Goal: Task Accomplishment & Management: Complete application form

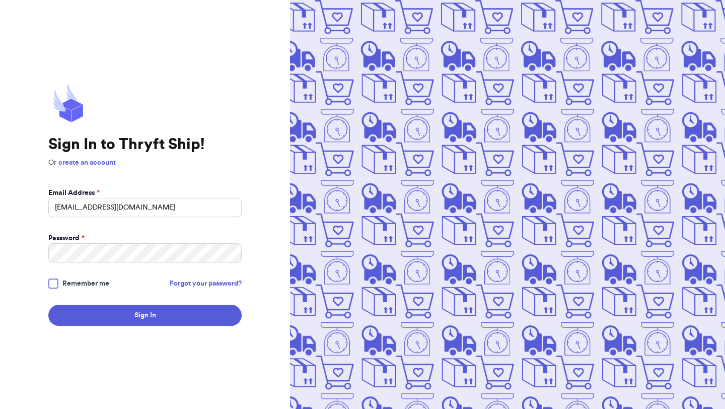
click at [182, 317] on button "Sign In" at bounding box center [144, 315] width 193 height 21
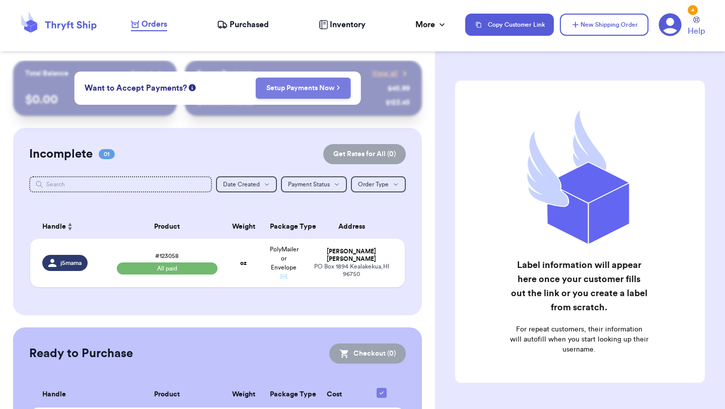
click at [313, 92] on link "Setup Payments Now" at bounding box center [303, 88] width 74 height 10
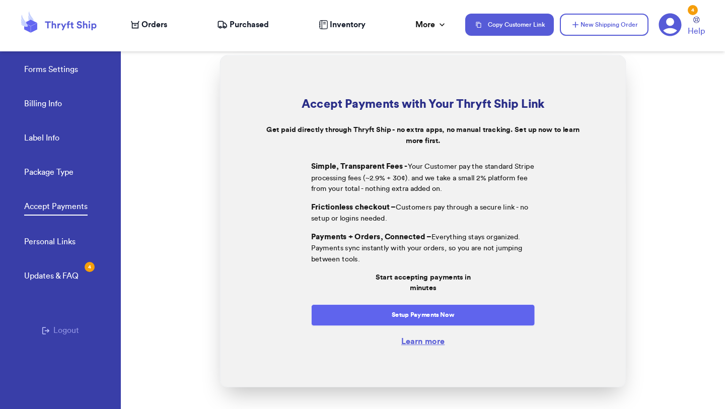
click at [491, 315] on button "Setup Payments Now" at bounding box center [423, 315] width 224 height 22
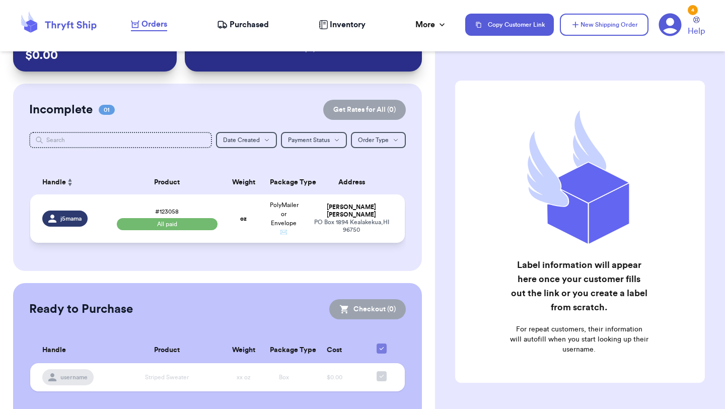
scroll to position [66, 0]
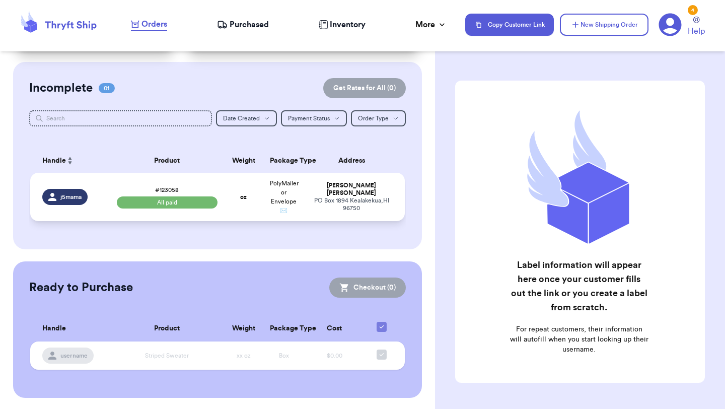
click at [330, 215] on td "[PERSON_NAME] PO [GEOGRAPHIC_DATA]" at bounding box center [354, 197] width 101 height 48
select select "paid"
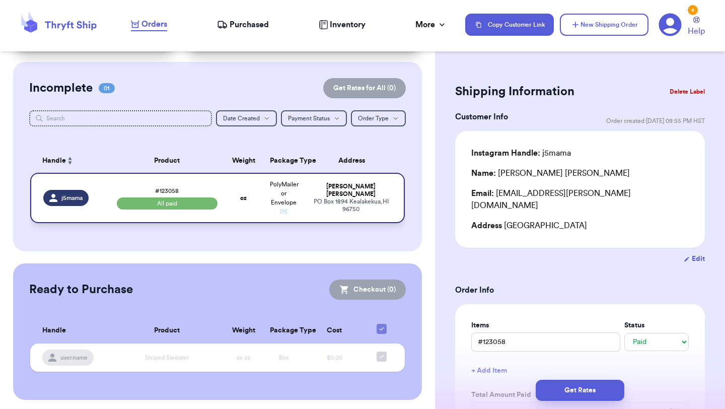
scroll to position [68, 0]
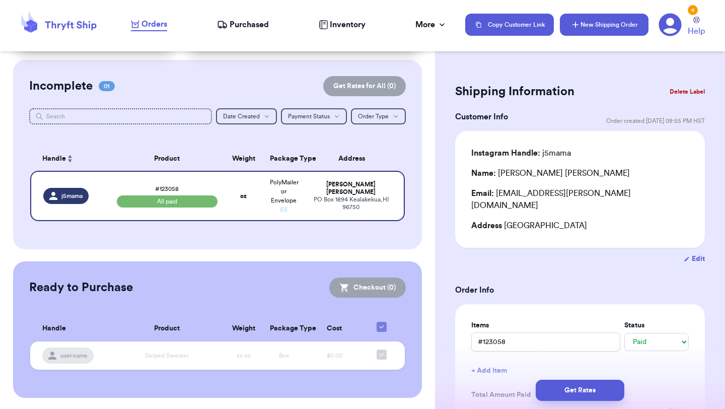
click at [611, 25] on button "New Shipping Order" at bounding box center [604, 25] width 89 height 22
select select "unknown"
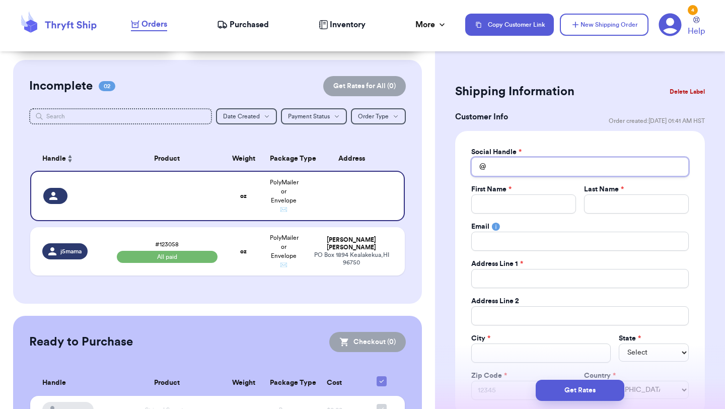
click at [546, 169] on input "Total Amount Paid" at bounding box center [580, 166] width 218 height 19
type input "a"
type input "aj"
type input "a"
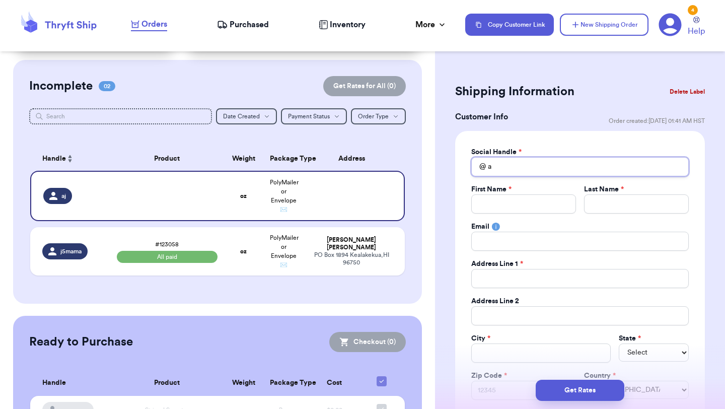
type input "al"
type input "alr"
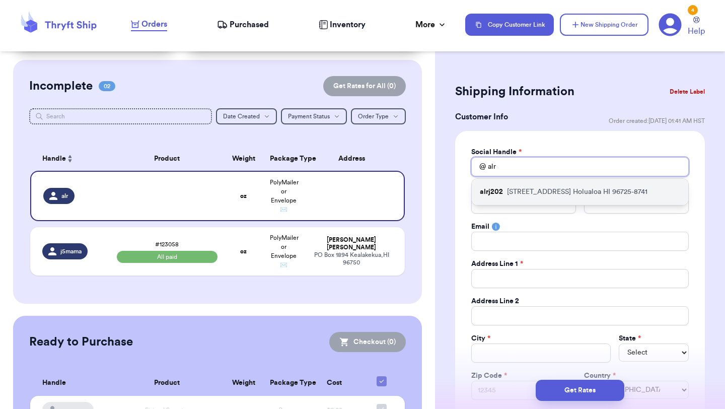
type input "alr"
click at [531, 197] on div "alrj202 78-[STREET_ADDRESS]" at bounding box center [580, 192] width 217 height 26
type input "alrj202"
type input "[PERSON_NAME]"
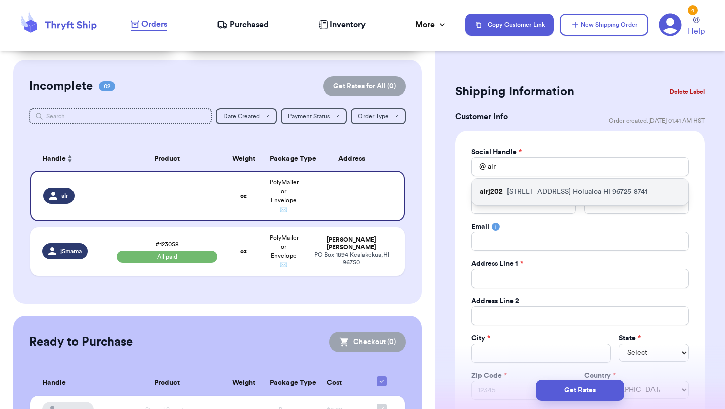
type input "[EMAIL_ADDRESS][DOMAIN_NAME]"
type input "[STREET_ADDRESS]"
type input "Holualoa"
select select "HI"
type input "96725-8741"
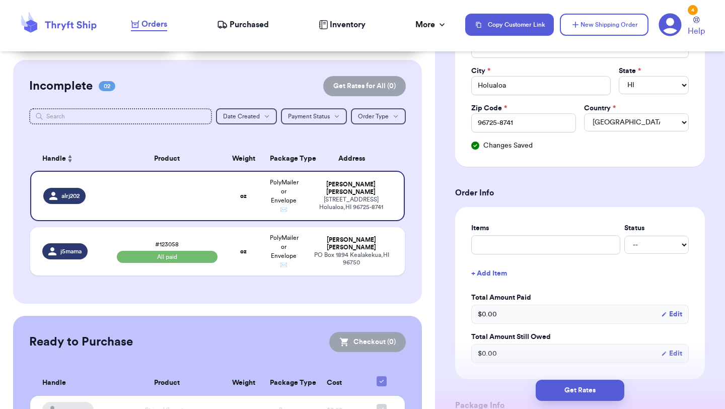
scroll to position [275, 0]
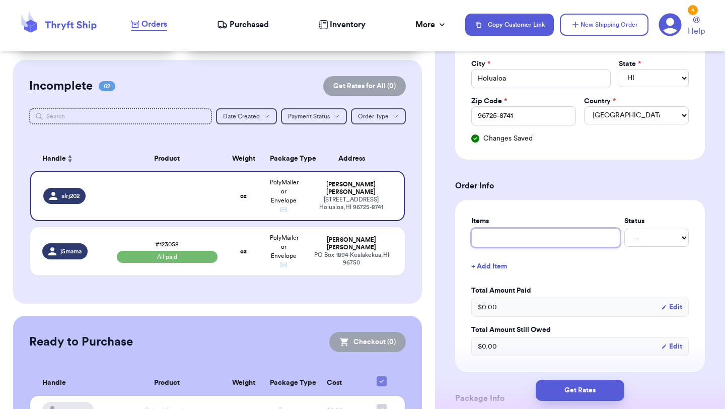
click at [509, 235] on input "text" at bounding box center [545, 237] width 149 height 19
paste input "#125486"
type input "#125486"
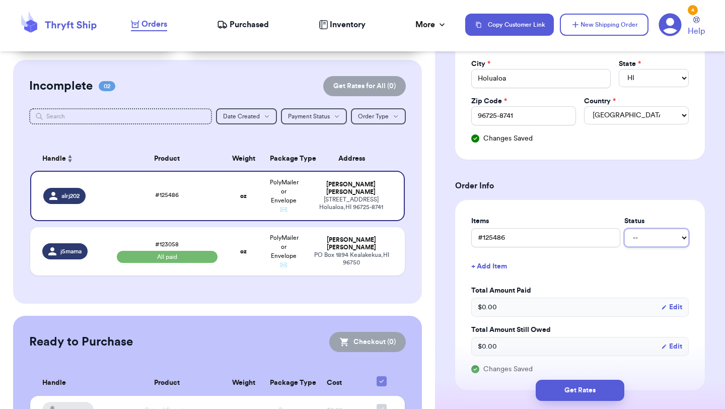
click at [676, 238] on select "-- Paid Owes" at bounding box center [657, 238] width 64 height 18
select select "paid"
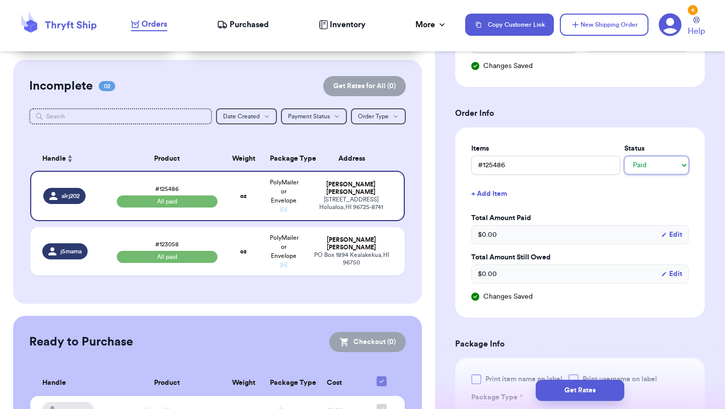
scroll to position [471, 0]
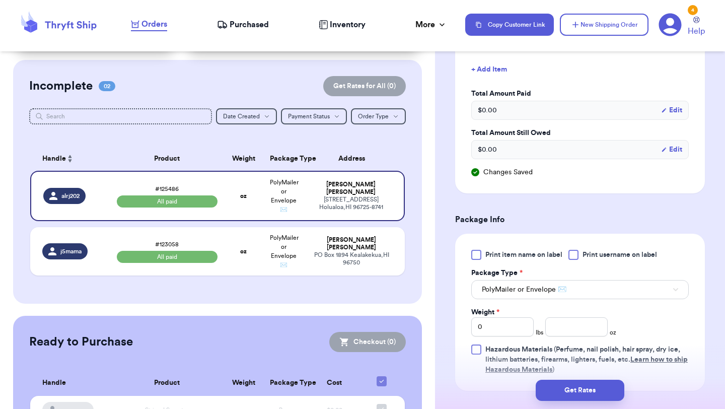
click at [526, 111] on div "$ 0.00 Edit" at bounding box center [580, 110] width 218 height 19
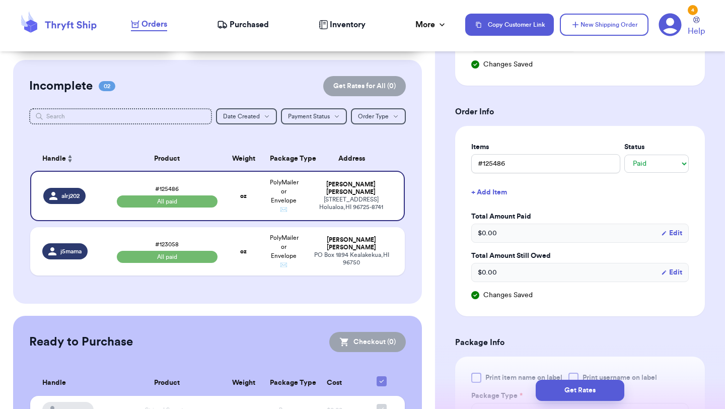
scroll to position [358, 0]
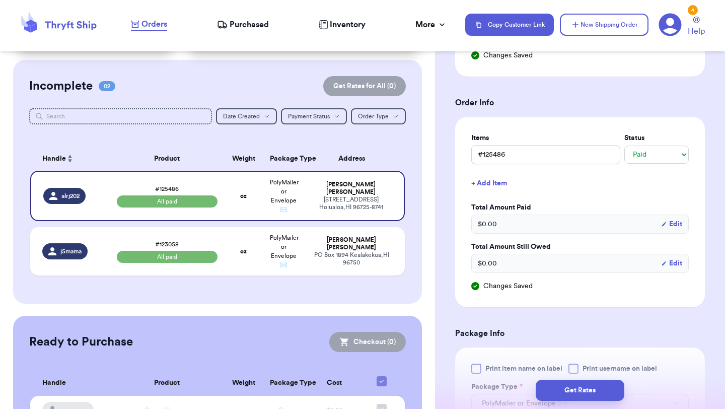
click at [681, 225] on button "Edit" at bounding box center [671, 224] width 21 height 10
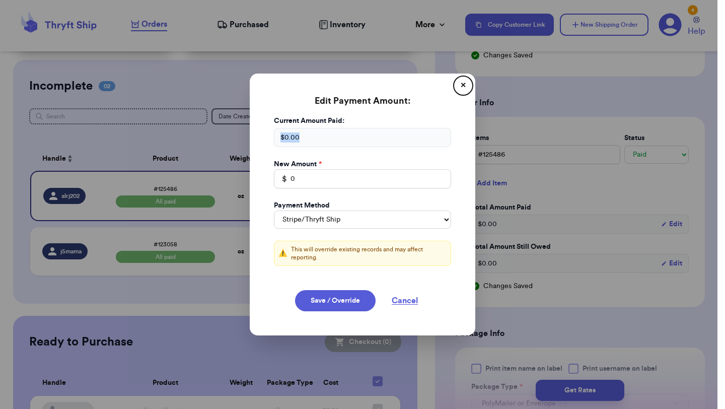
drag, startPoint x: 308, startPoint y: 138, endPoint x: 268, endPoint y: 138, distance: 39.8
click at [268, 138] on div "Current Amount Paid: $ 0.00 New Amount * $ 0 Payment Method Stripe/Thryft Ship …" at bounding box center [362, 197] width 201 height 162
click at [336, 130] on div "$ 0.00" at bounding box center [362, 137] width 177 height 19
click at [308, 177] on input "0" at bounding box center [362, 178] width 177 height 19
click at [307, 136] on div "$ 0.00" at bounding box center [362, 137] width 177 height 19
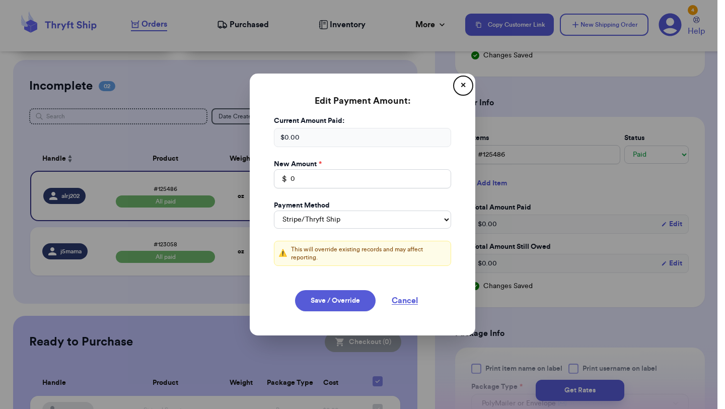
click at [302, 140] on div "$ 0.00" at bounding box center [362, 137] width 177 height 19
click at [309, 189] on div "Current Amount Paid: $ 0.00 New Amount * $ 0 Payment Method Stripe/Thryft Ship …" at bounding box center [362, 197] width 201 height 162
click at [304, 177] on input "0" at bounding box center [362, 178] width 177 height 19
type input "17"
type input "17.80"
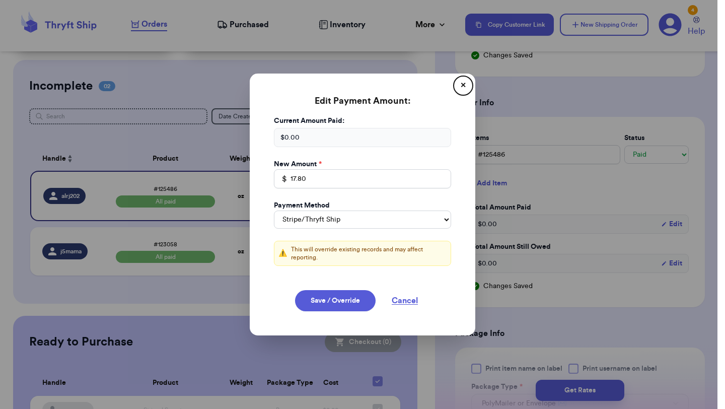
click at [322, 136] on div "$ 0.00" at bounding box center [362, 137] width 177 height 19
click at [405, 297] on button "Cancel" at bounding box center [405, 300] width 50 height 21
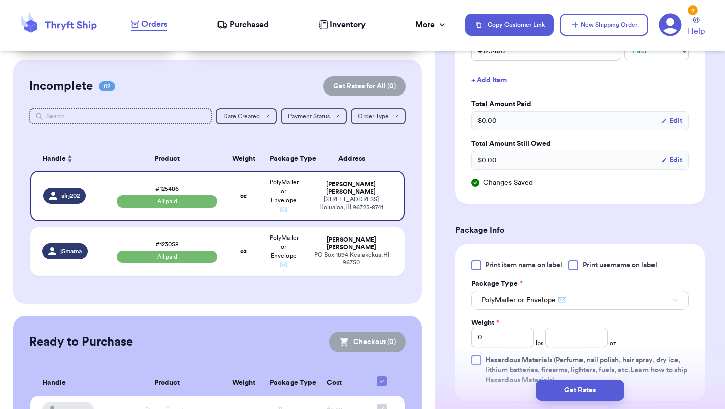
scroll to position [566, 0]
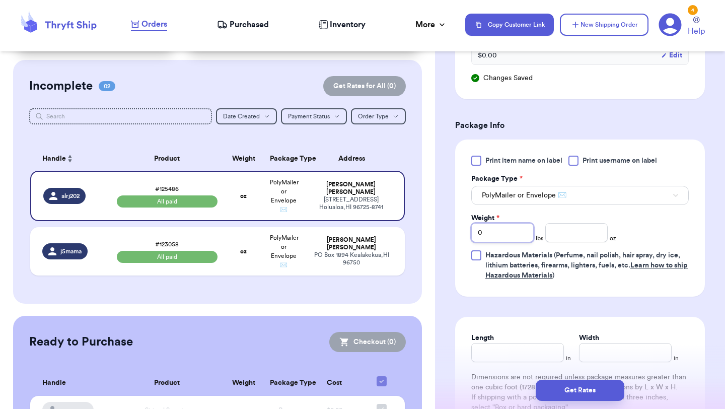
click at [514, 241] on input "0" at bounding box center [502, 232] width 62 height 19
type input "1"
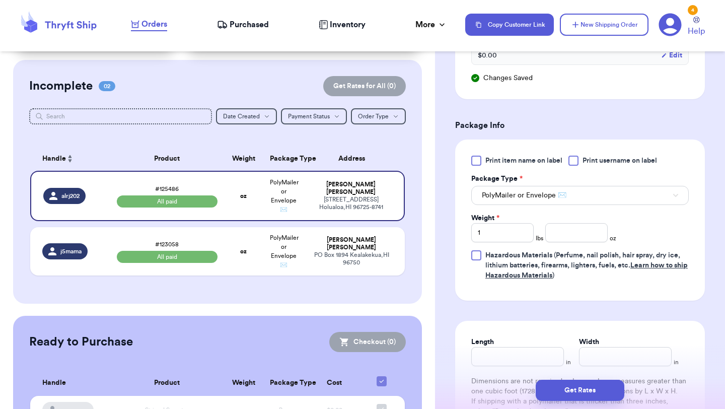
click at [562, 302] on form "Shipping Information Delete Label Customer Info Order created: [DATE] 01:41 AM …" at bounding box center [580, 2] width 250 height 974
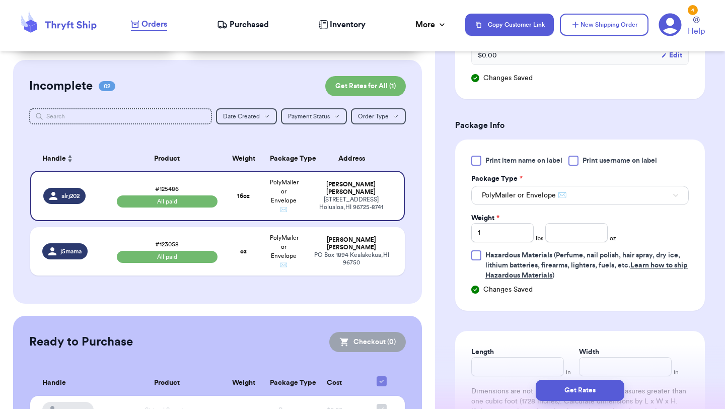
click at [535, 357] on div "Length" at bounding box center [517, 352] width 93 height 10
click at [529, 372] on div "Get Rates" at bounding box center [580, 390] width 290 height 37
click at [530, 367] on input "Length" at bounding box center [517, 366] width 93 height 19
type input "8"
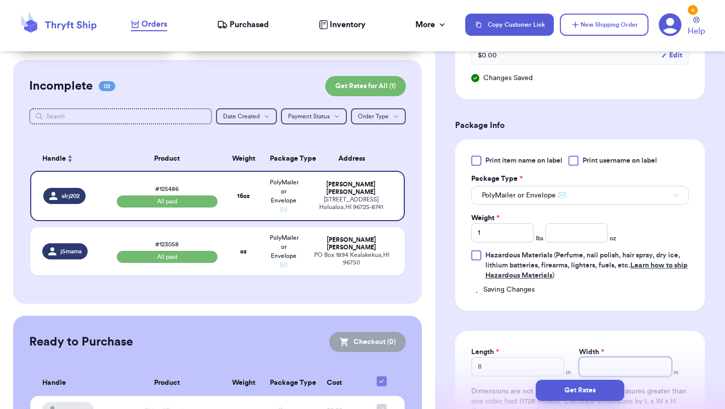
click at [615, 368] on input "Width *" at bounding box center [625, 366] width 93 height 19
type input "7"
click at [642, 331] on form "Shipping Information Delete Label Customer Info Order created: [DATE] 01:41 AM …" at bounding box center [580, 12] width 250 height 994
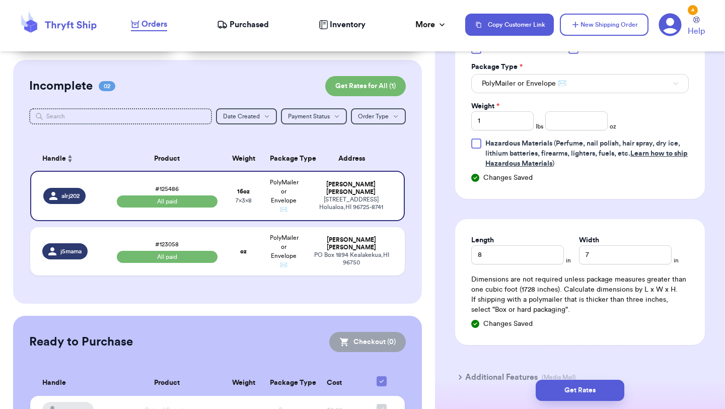
scroll to position [738, 0]
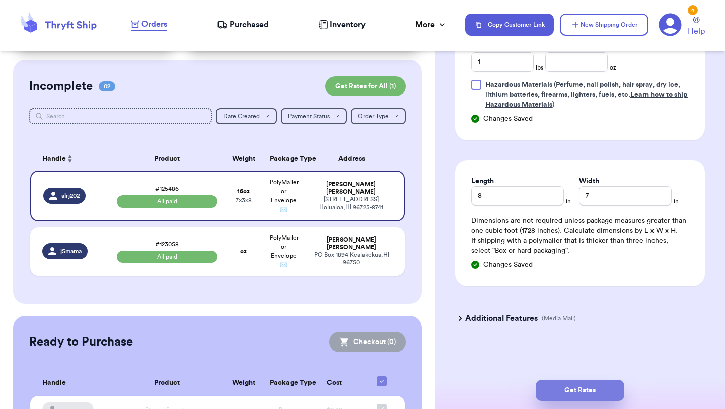
click at [587, 381] on button "Get Rates" at bounding box center [580, 390] width 89 height 21
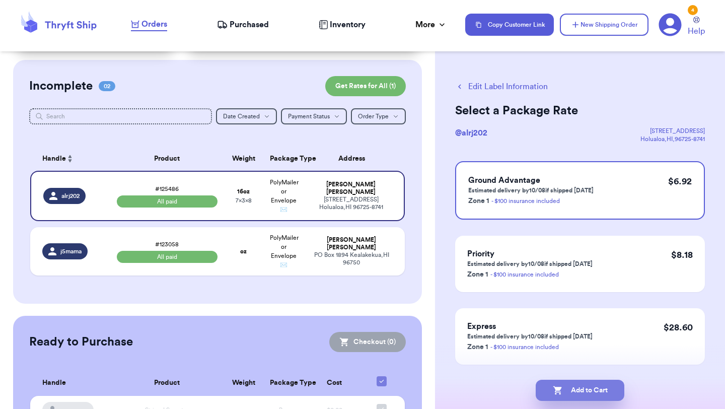
click at [593, 394] on button "Add to Cart" at bounding box center [580, 390] width 89 height 21
checkbox input "true"
select select "paid"
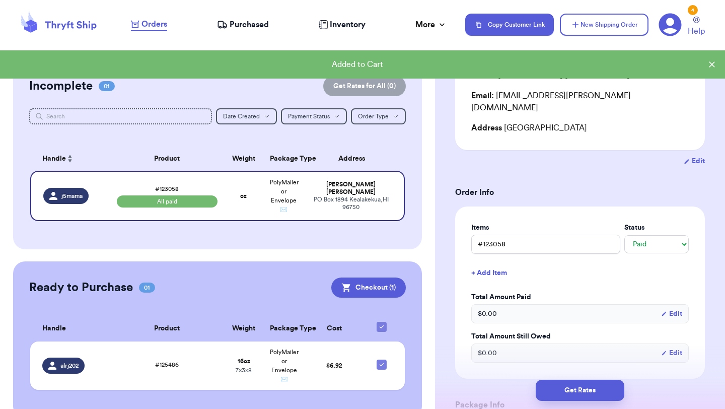
scroll to position [99, 0]
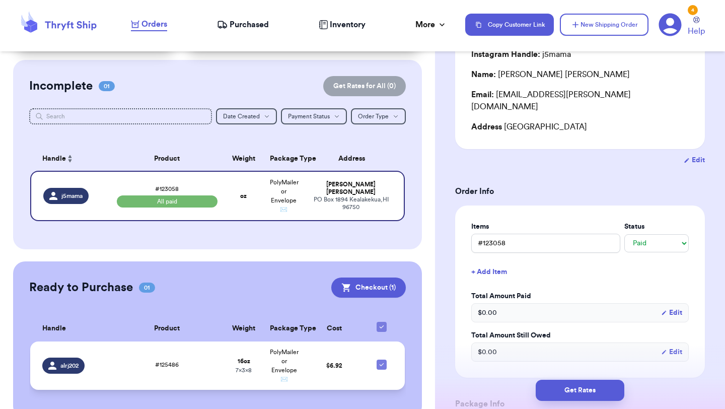
click at [365, 376] on td at bounding box center [385, 366] width 40 height 48
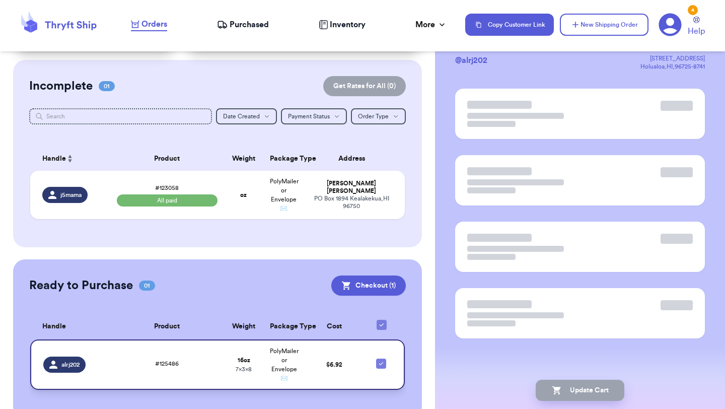
scroll to position [26, 0]
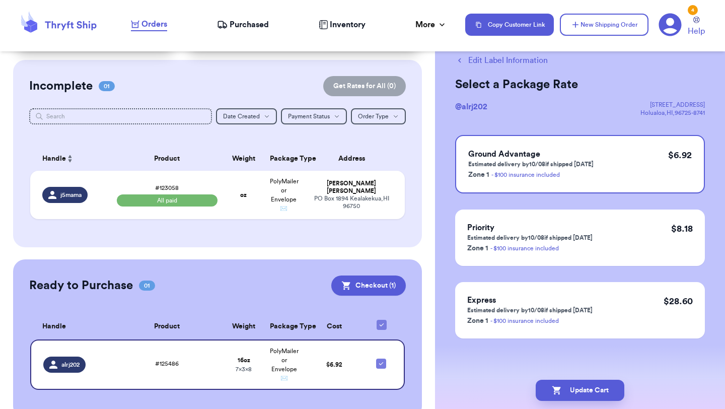
click at [458, 61] on icon "button" at bounding box center [459, 60] width 9 height 9
checkbox input "false"
select select "paid"
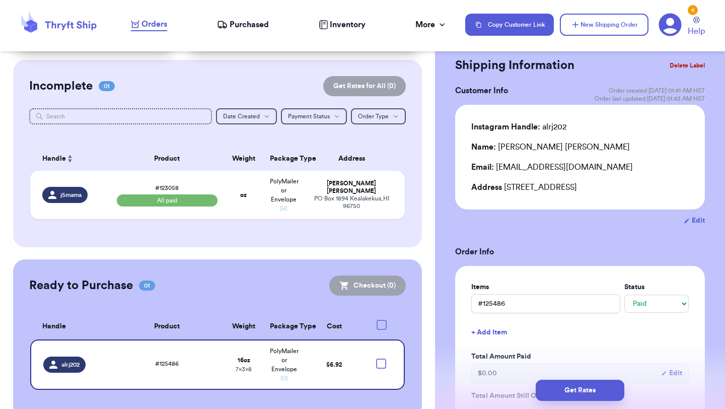
checkbox input "true"
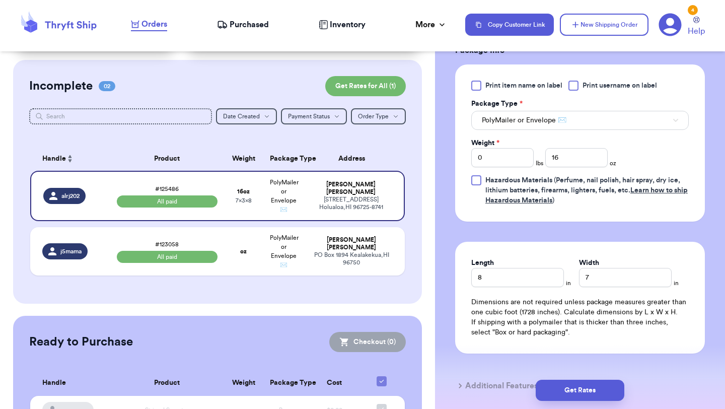
scroll to position [508, 0]
